Goal: Task Accomplishment & Management: Manage account settings

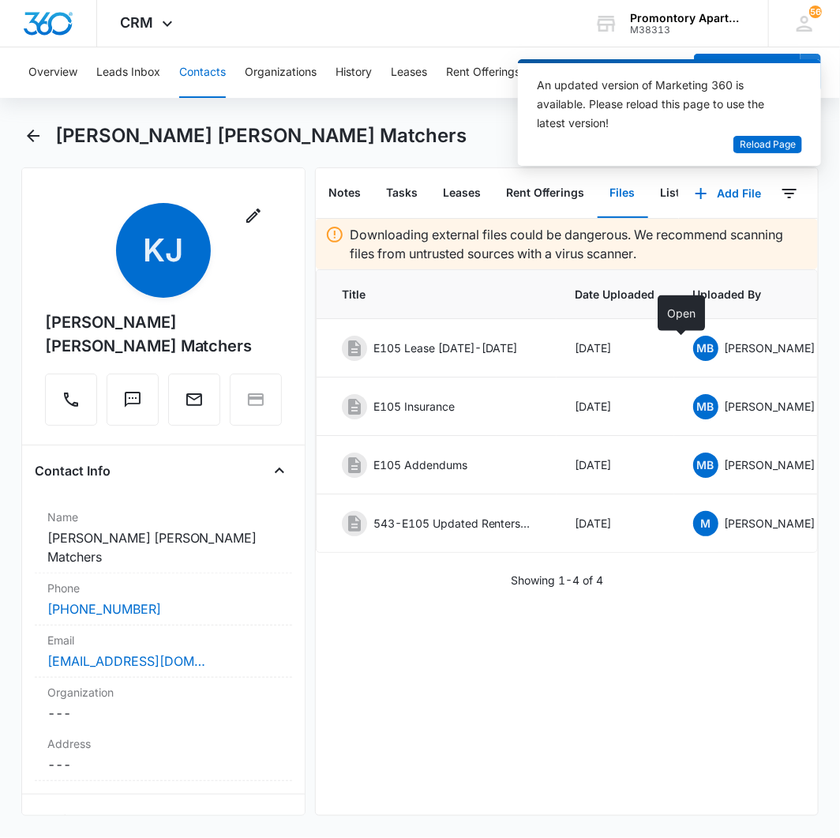
scroll to position [0, 168]
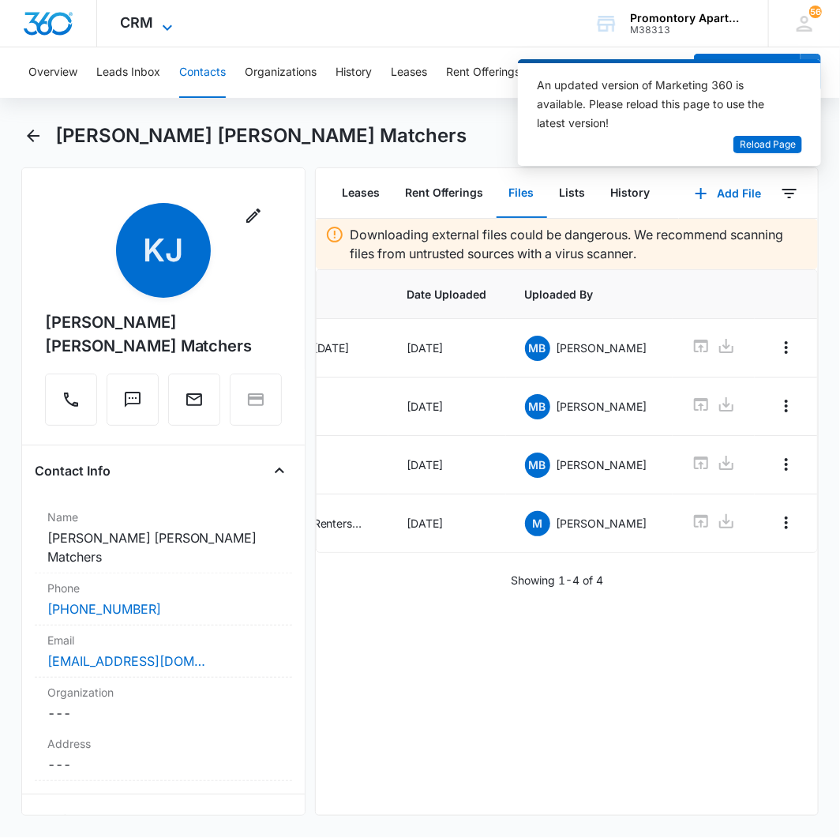
click at [138, 24] on span "CRM" at bounding box center [137, 22] width 33 height 17
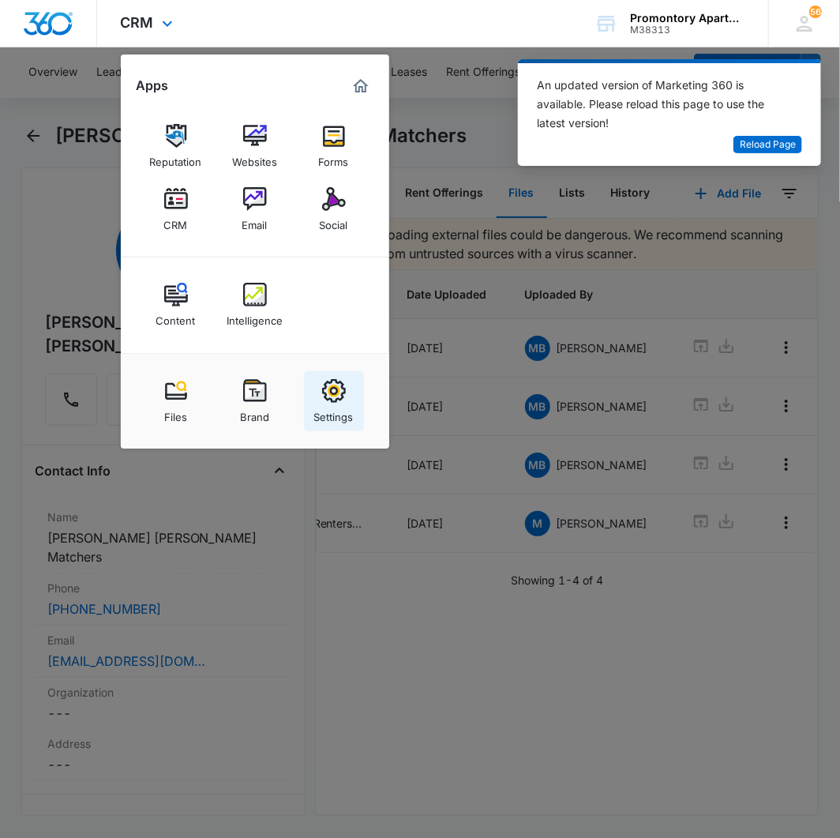
click at [332, 391] on img at bounding box center [334, 391] width 24 height 24
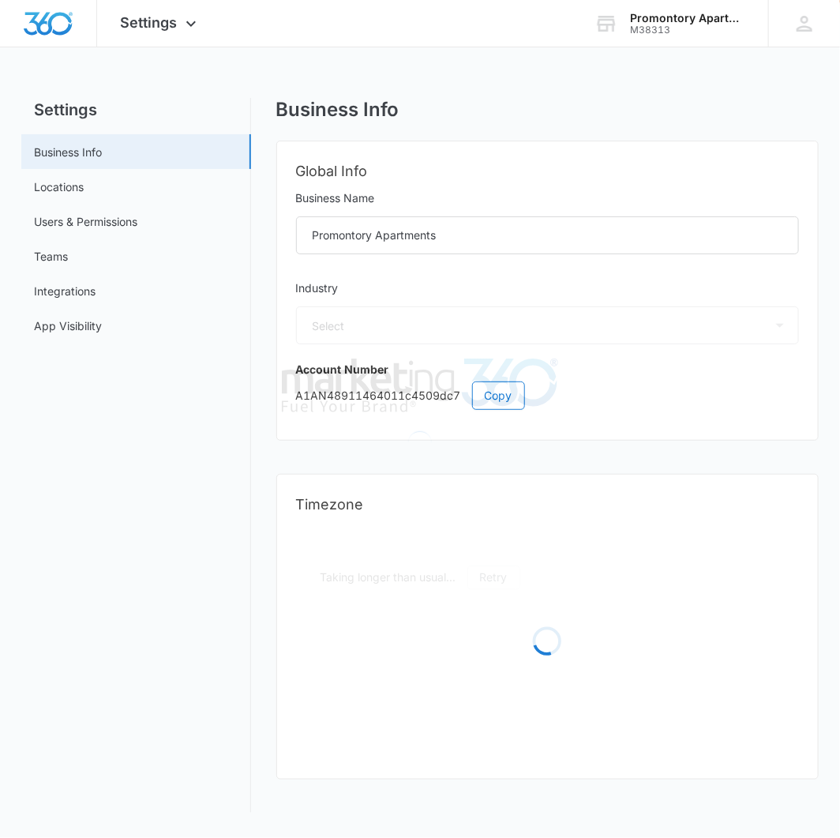
select select "35"
select select "US"
select select "America/[GEOGRAPHIC_DATA]"
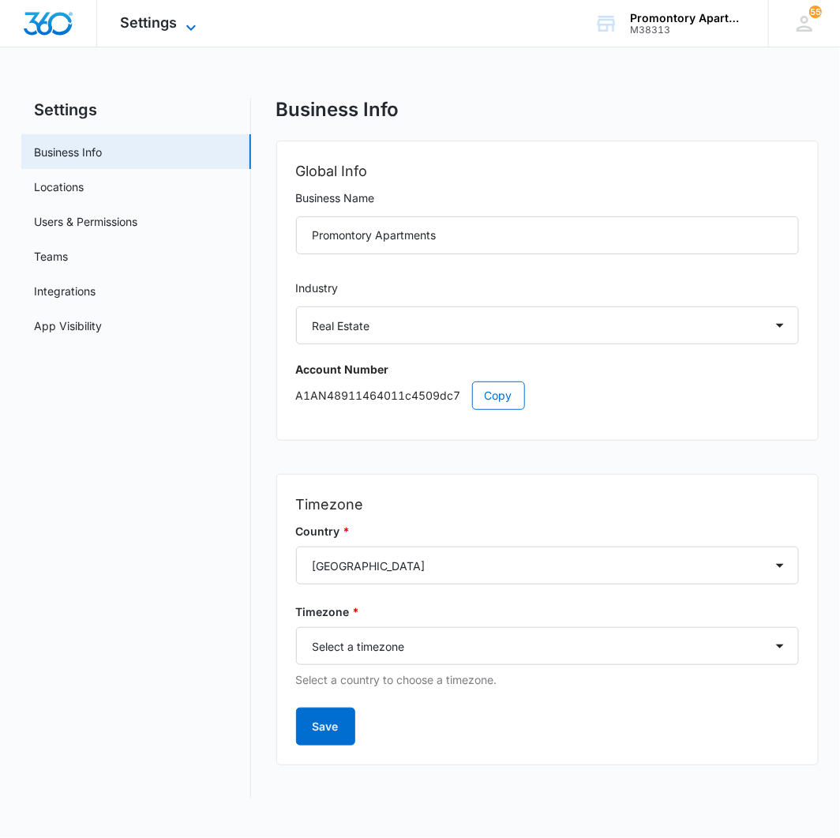
click at [159, 28] on span "Settings" at bounding box center [149, 22] width 57 height 17
